Goal: Check status: Check status

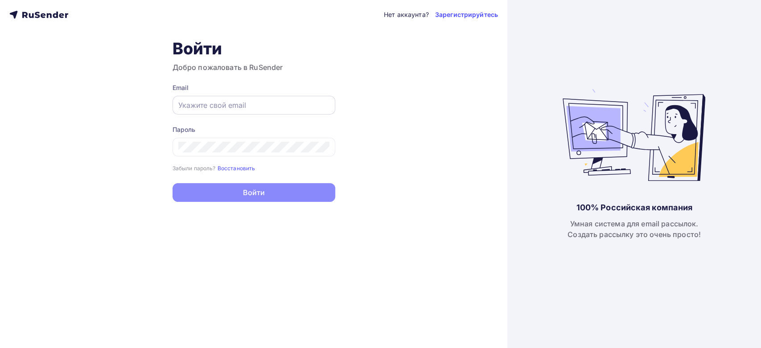
click at [262, 96] on div at bounding box center [253, 105] width 163 height 19
click at [260, 105] on input "text" at bounding box center [253, 105] width 151 height 11
paste input "[EMAIL_ADDRESS][DOMAIN_NAME]"
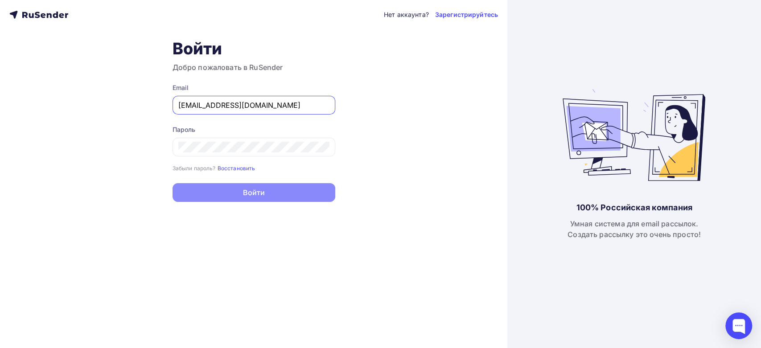
type input "[EMAIL_ADDRESS][DOMAIN_NAME]"
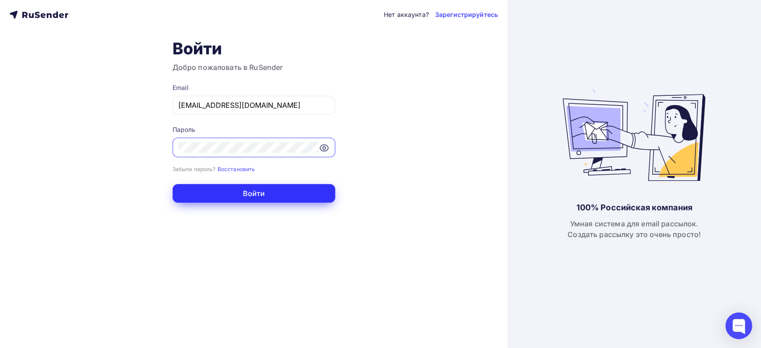
click at [216, 197] on button "Войти" at bounding box center [253, 193] width 163 height 19
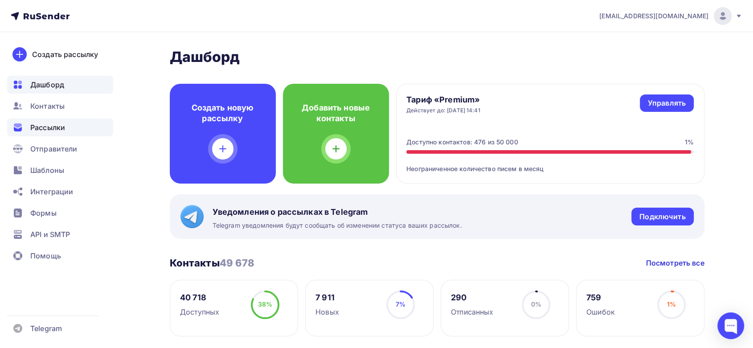
click at [54, 131] on span "Рассылки" at bounding box center [47, 127] width 35 height 11
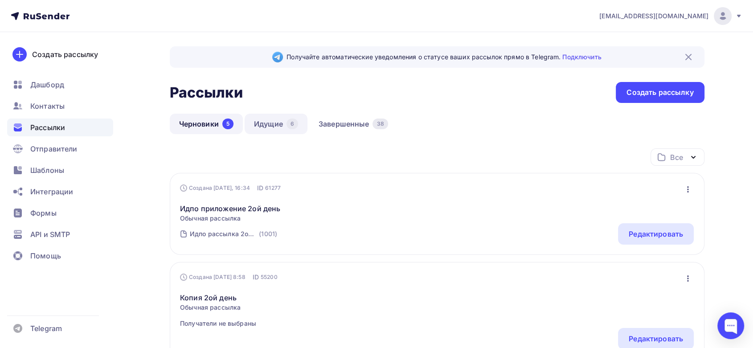
click at [273, 127] on link "Идущие 6" at bounding box center [276, 124] width 63 height 20
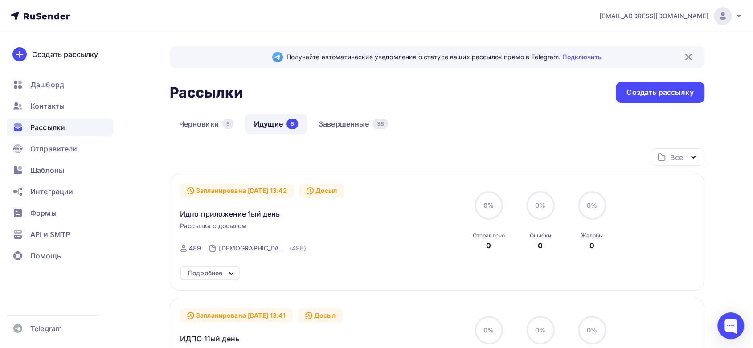
click at [228, 268] on icon at bounding box center [231, 273] width 11 height 11
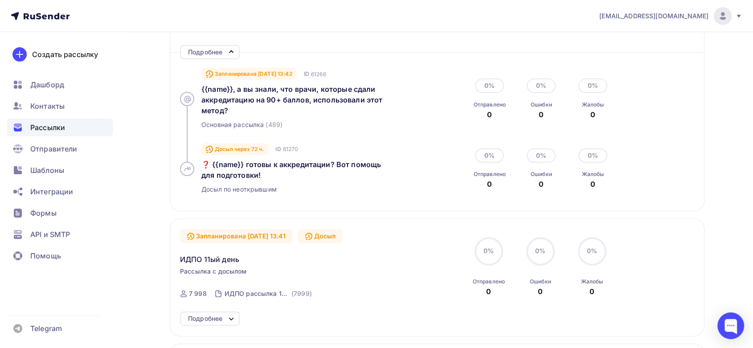
scroll to position [225, 0]
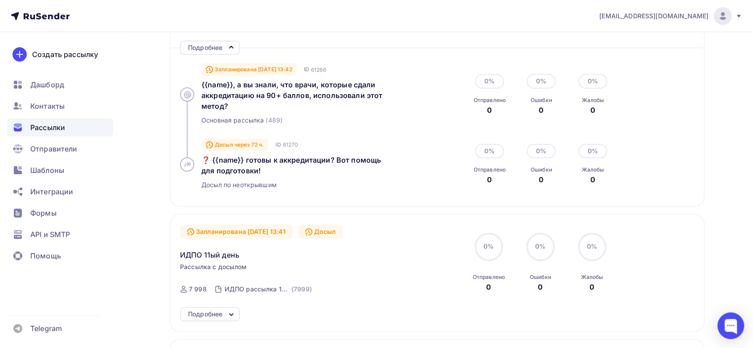
click at [224, 44] on div "Подробнее" at bounding box center [210, 48] width 60 height 14
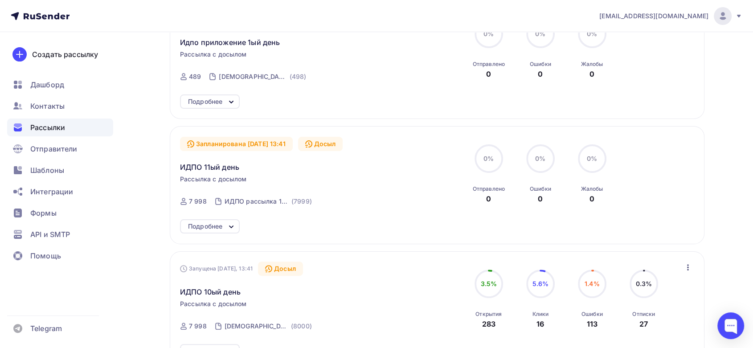
scroll to position [168, 0]
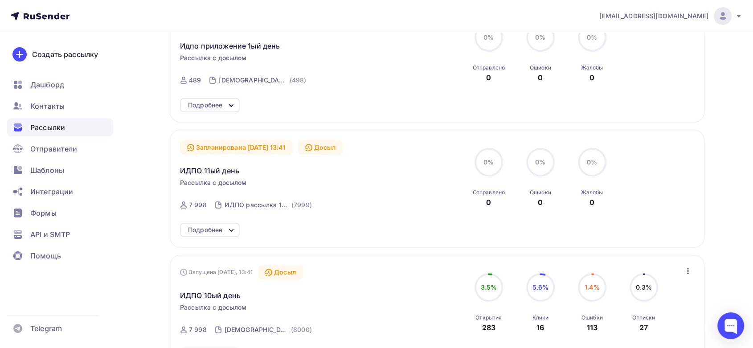
click at [220, 102] on div "Подробнее" at bounding box center [205, 105] width 34 height 11
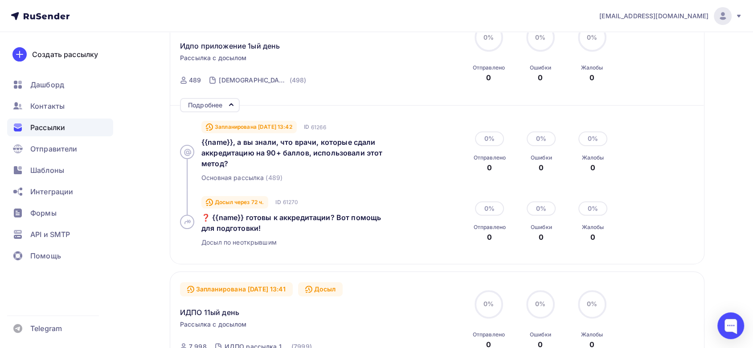
click at [220, 102] on div "Подробнее" at bounding box center [205, 105] width 34 height 11
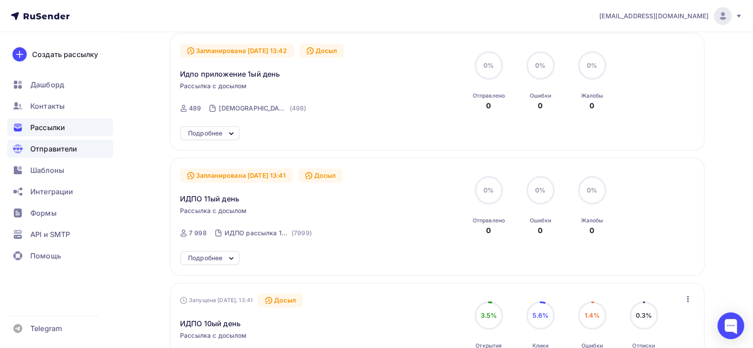
scroll to position [139, 0]
click at [67, 129] on div "Рассылки" at bounding box center [60, 128] width 106 height 18
